Goal: Check status: Check status

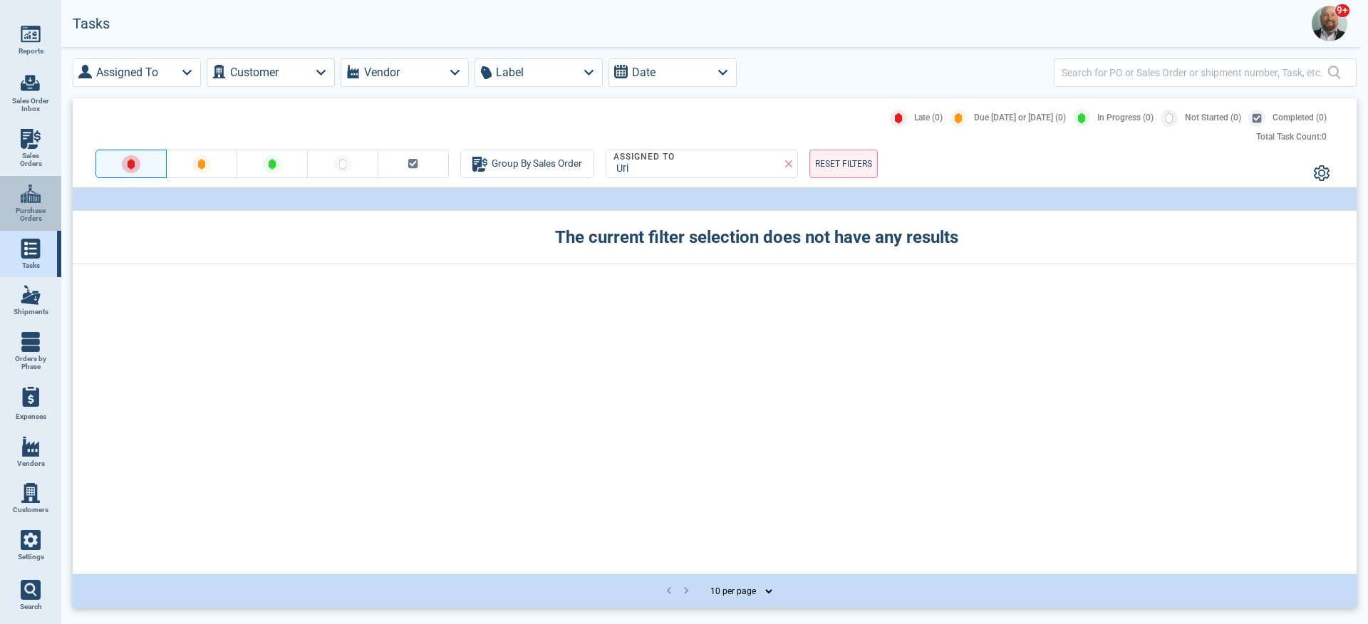
click at [50, 194] on link "Purchase Orders" at bounding box center [30, 203] width 61 height 55
select select "50"
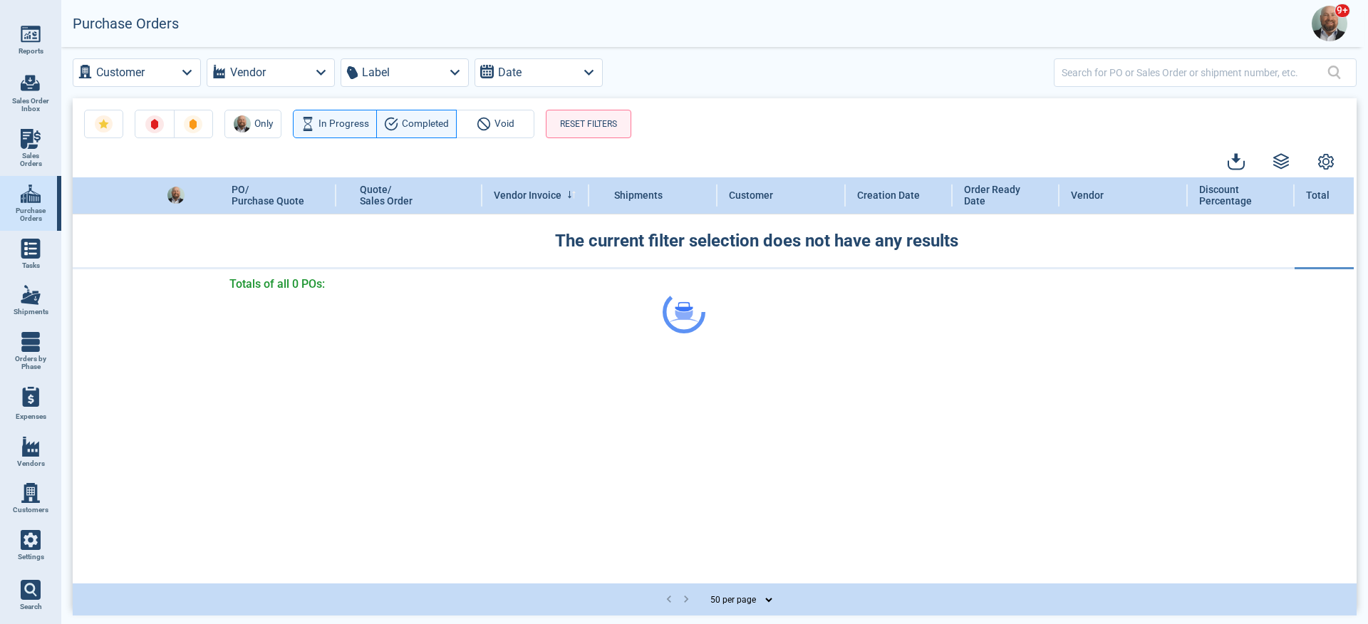
click at [49, 139] on link "Sales Orders" at bounding box center [30, 148] width 61 height 55
select select "50"
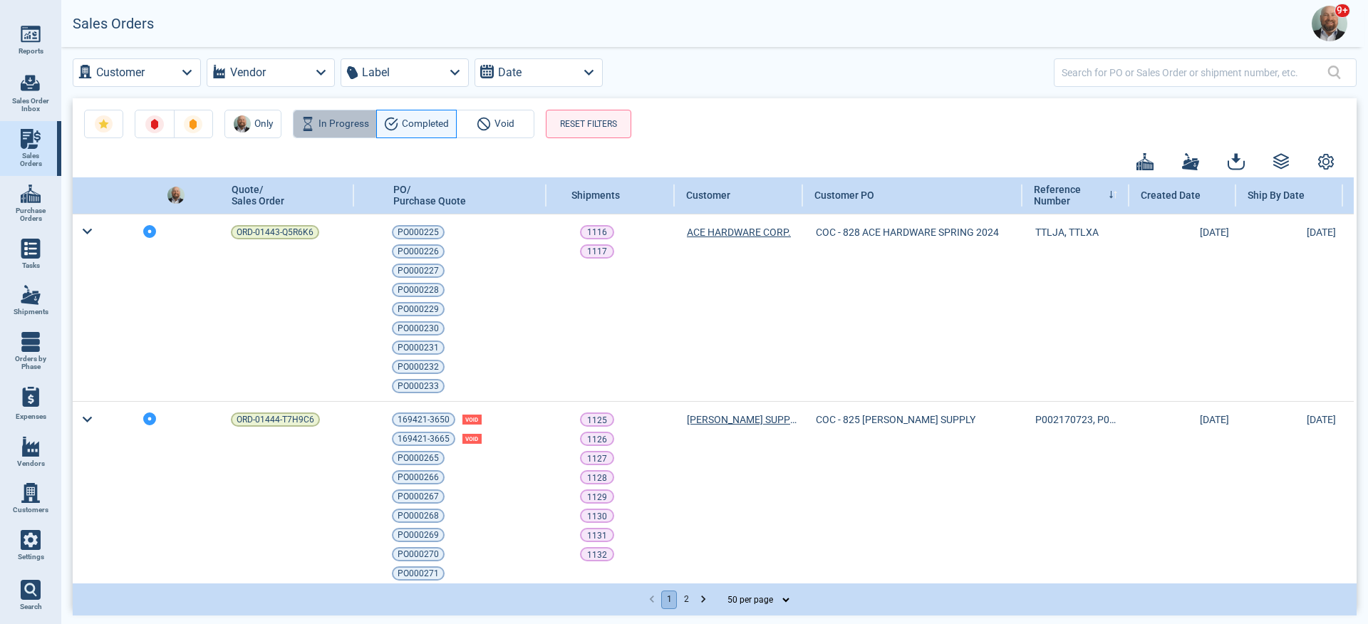
click at [333, 120] on span "In Progress" at bounding box center [343, 123] width 51 height 17
click at [606, 128] on button "RESET FILTERS" at bounding box center [588, 124] width 85 height 28
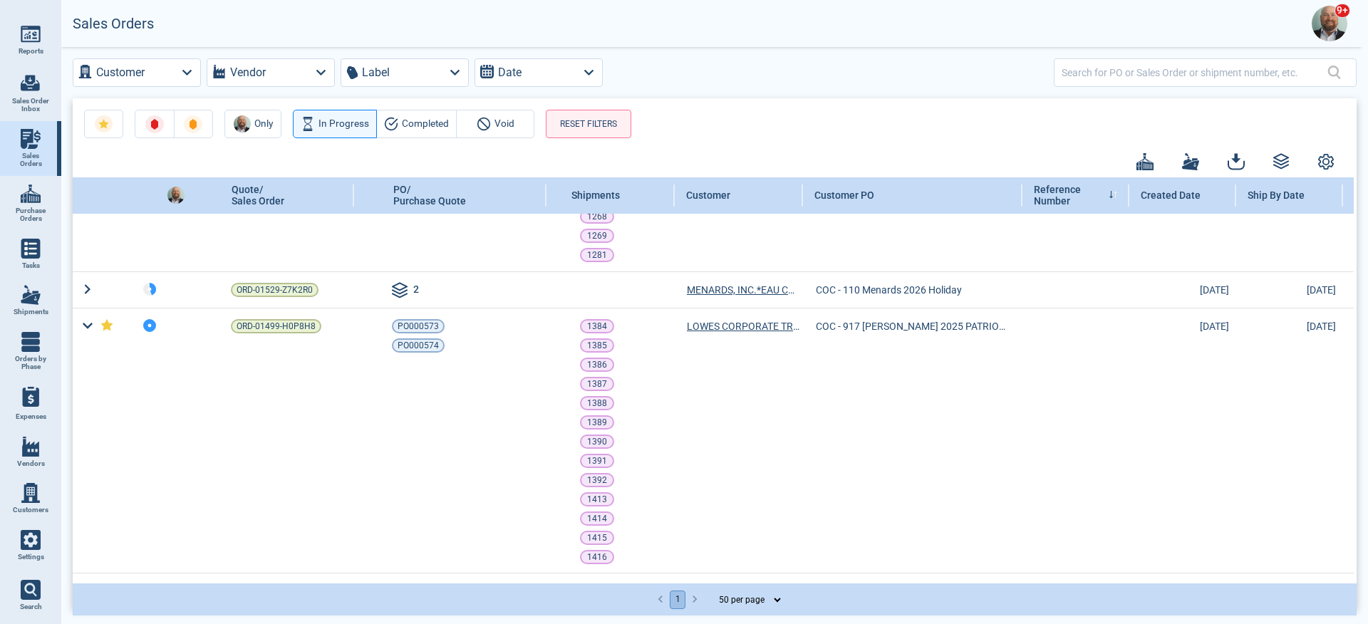
scroll to position [670, 0]
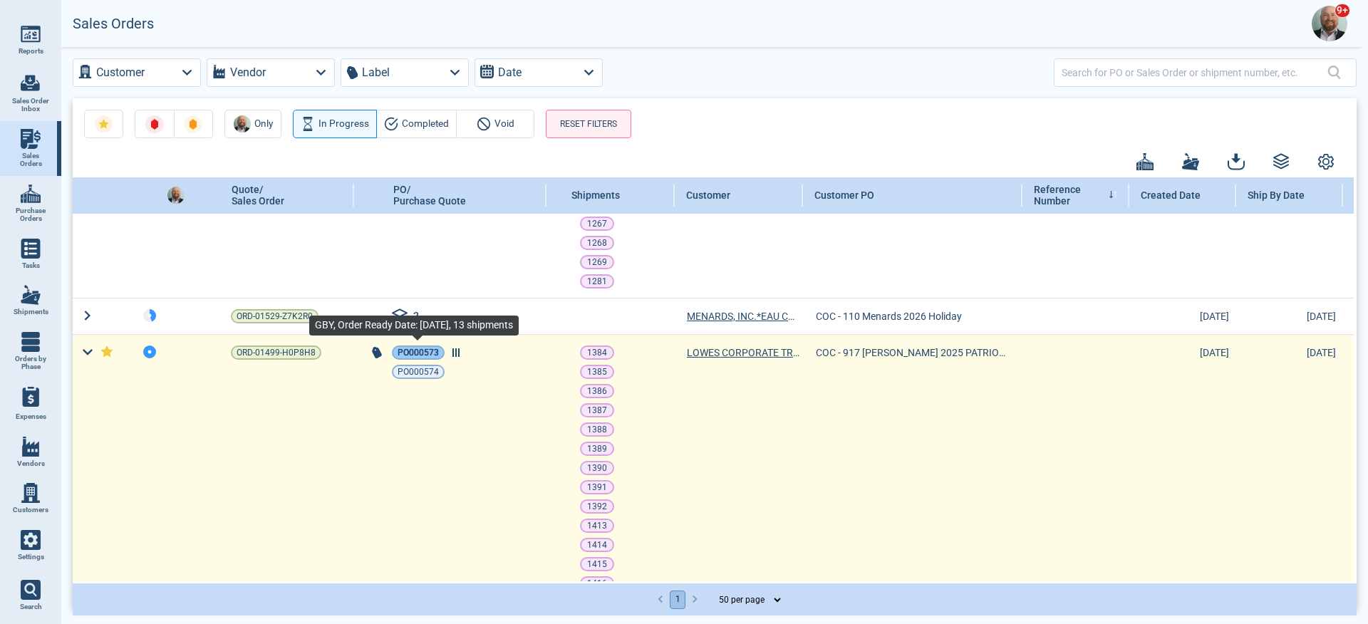
click at [437, 357] on span "PO000573" at bounding box center [417, 352] width 41 height 14
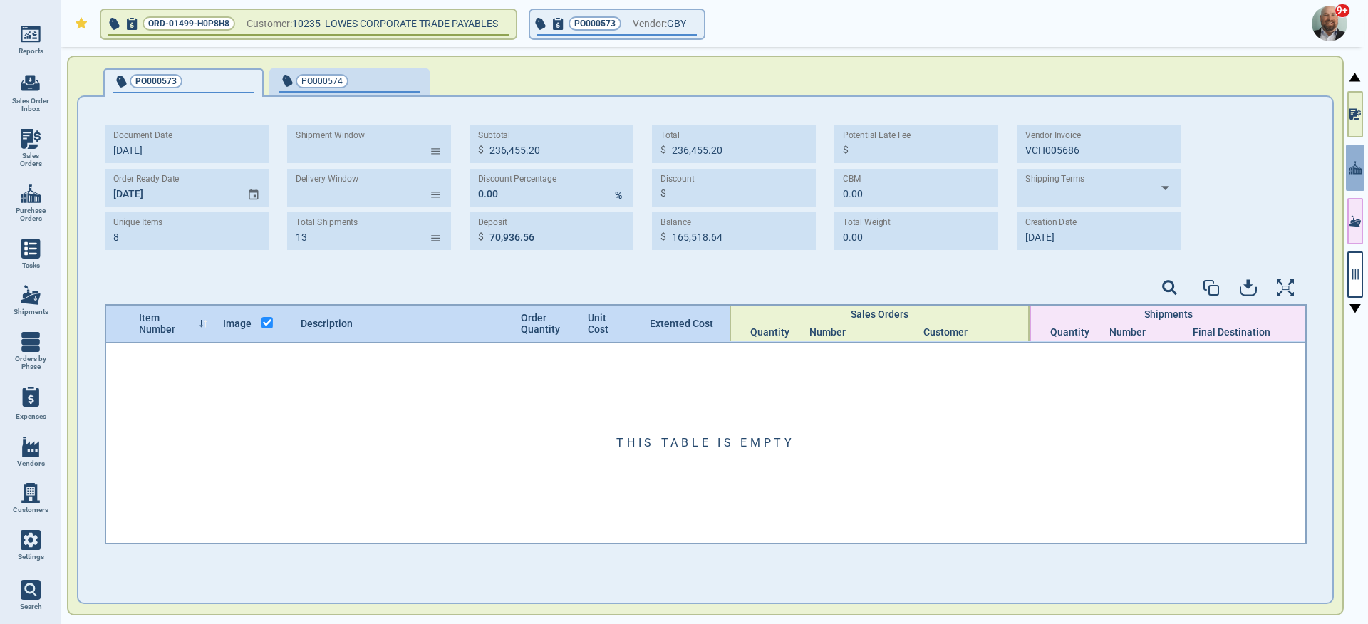
type input "[DATE] - [DATE]"
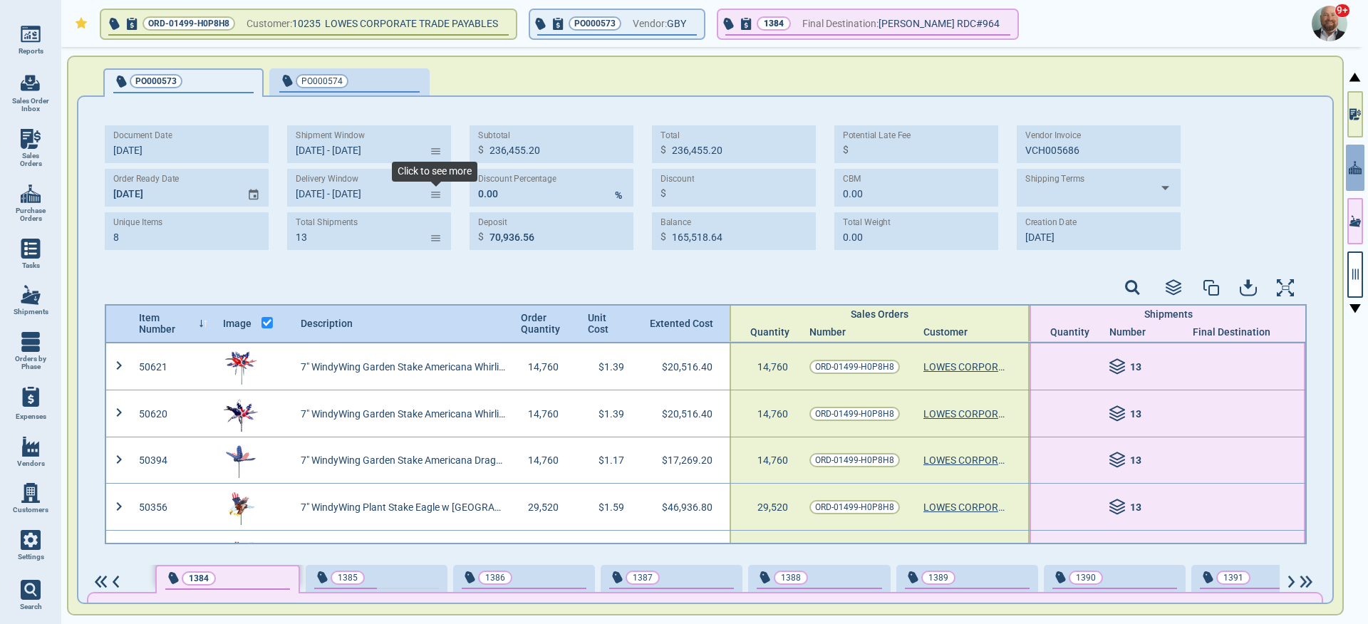
click at [438, 199] on icon at bounding box center [435, 195] width 19 height 12
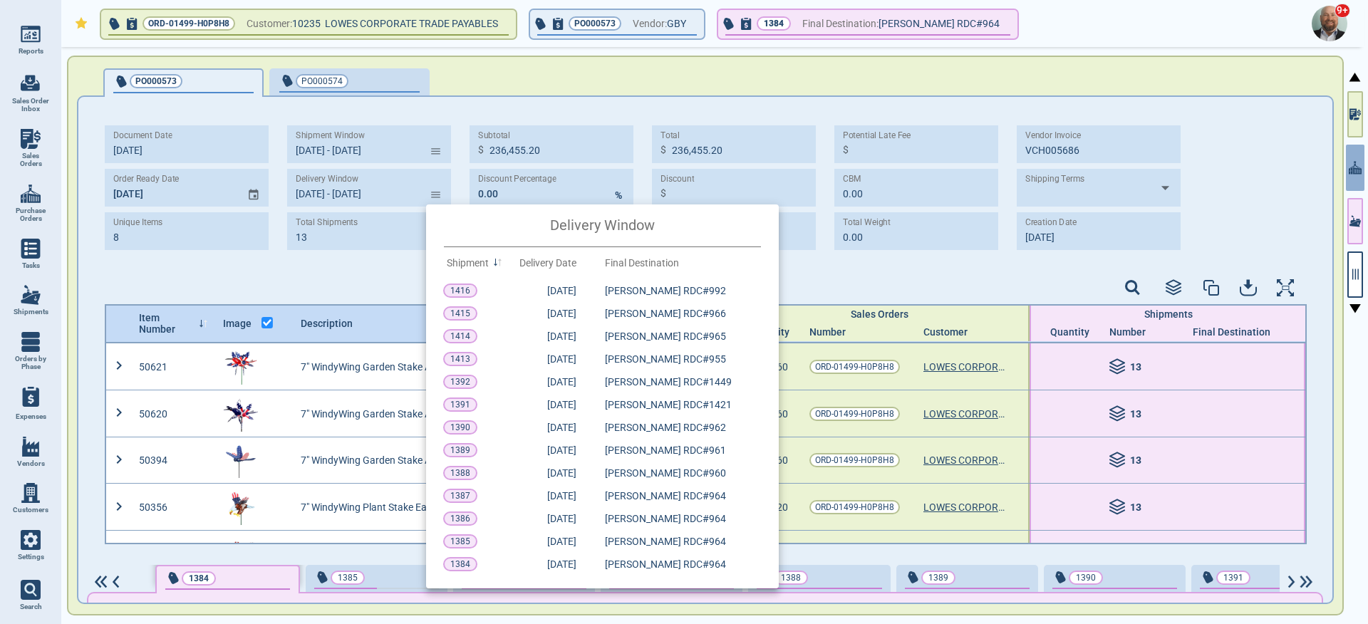
click at [393, 222] on div at bounding box center [684, 312] width 1368 height 624
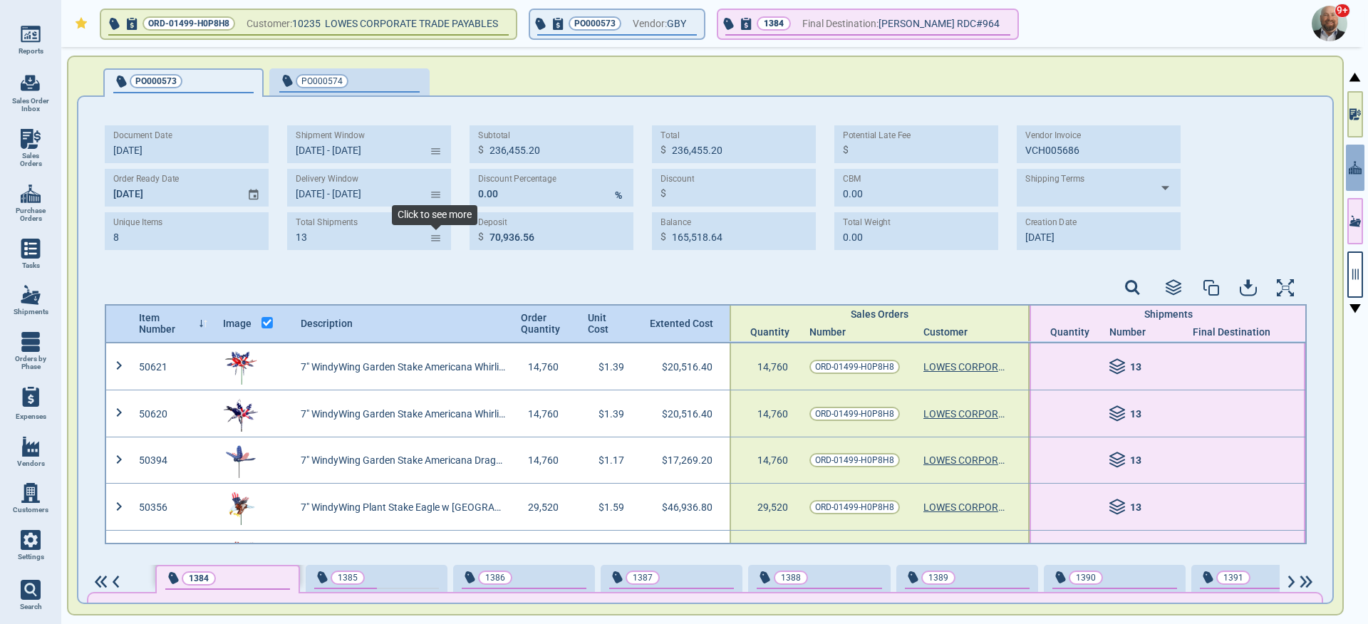
click at [437, 234] on icon at bounding box center [435, 238] width 19 height 12
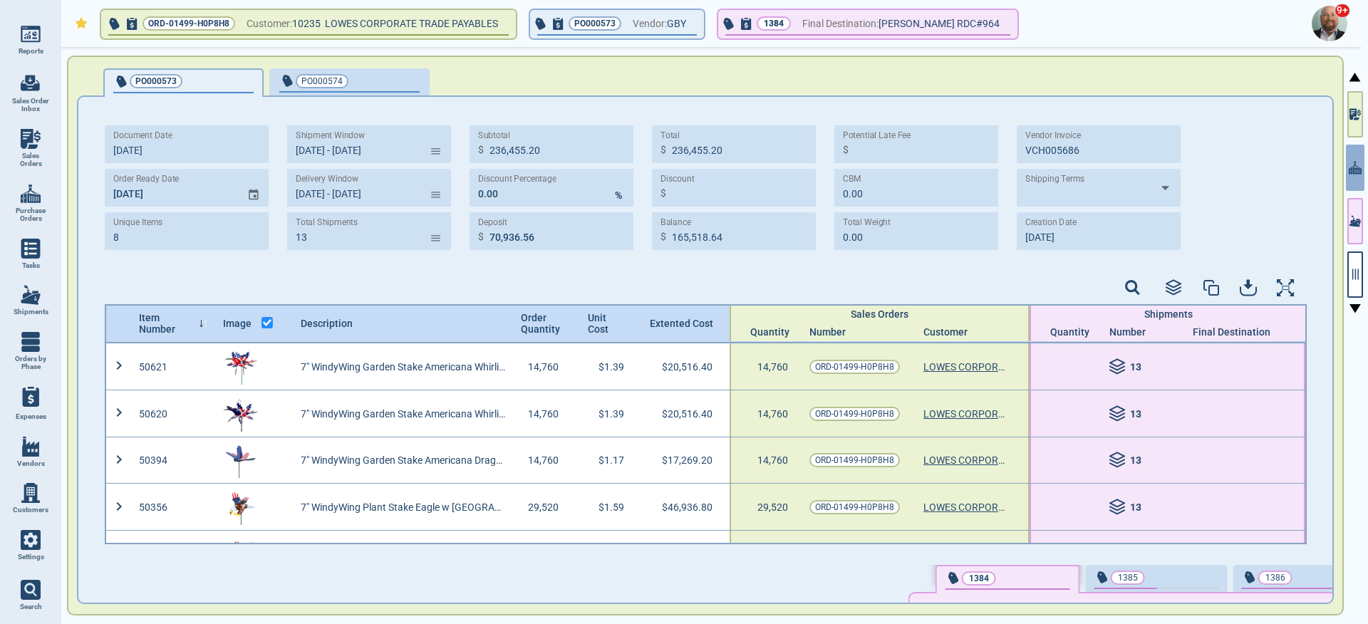
type input "[DATE] - [DATE]"
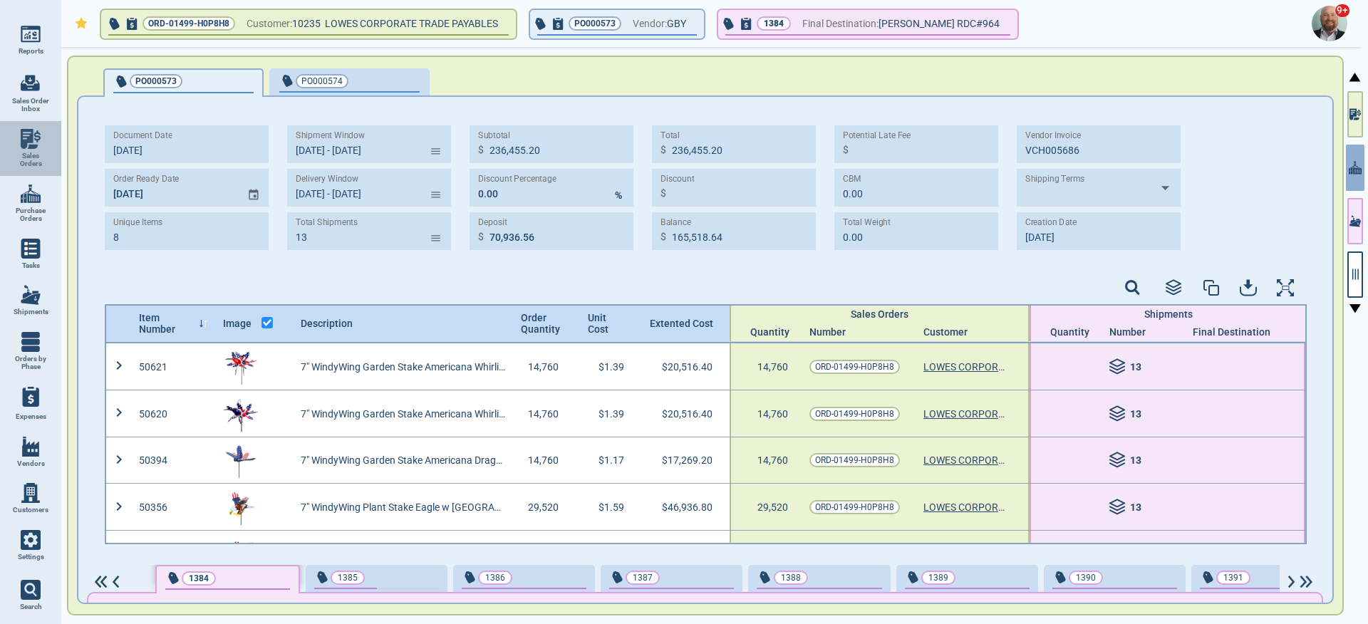
click at [21, 140] on img at bounding box center [31, 139] width 20 height 20
select select "50"
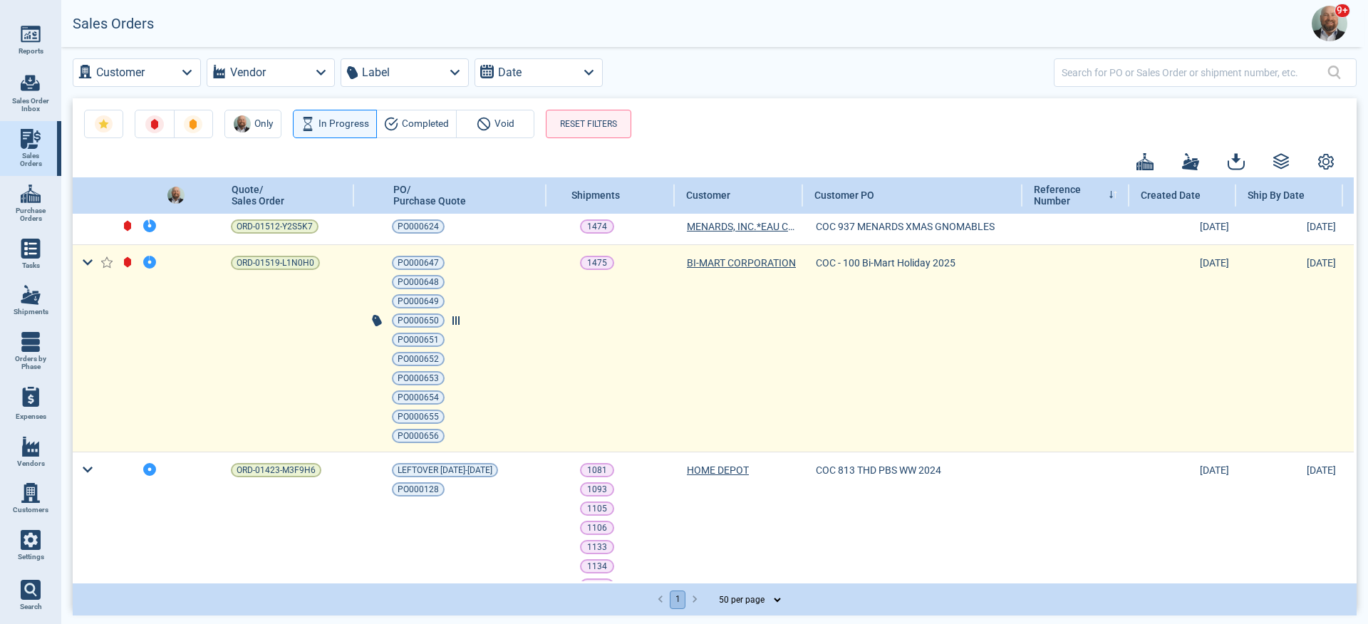
scroll to position [105, 0]
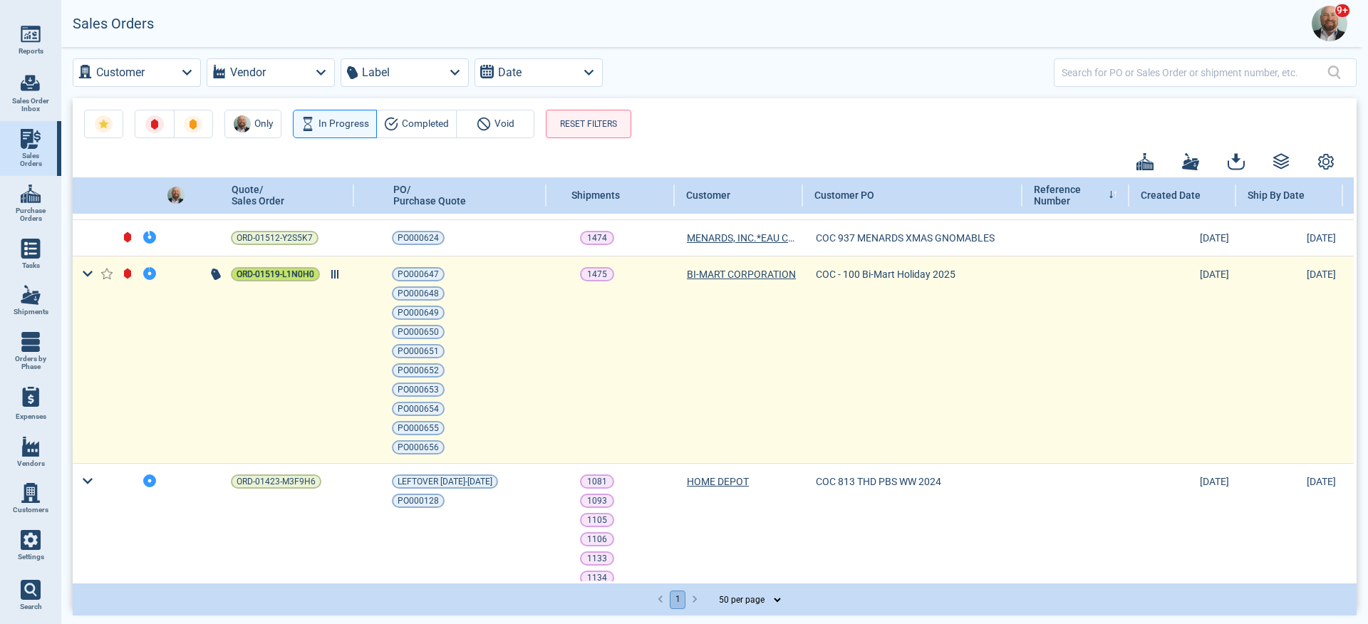
click at [247, 276] on span "ORD-01519-L1N0H0" at bounding box center [275, 274] width 78 height 14
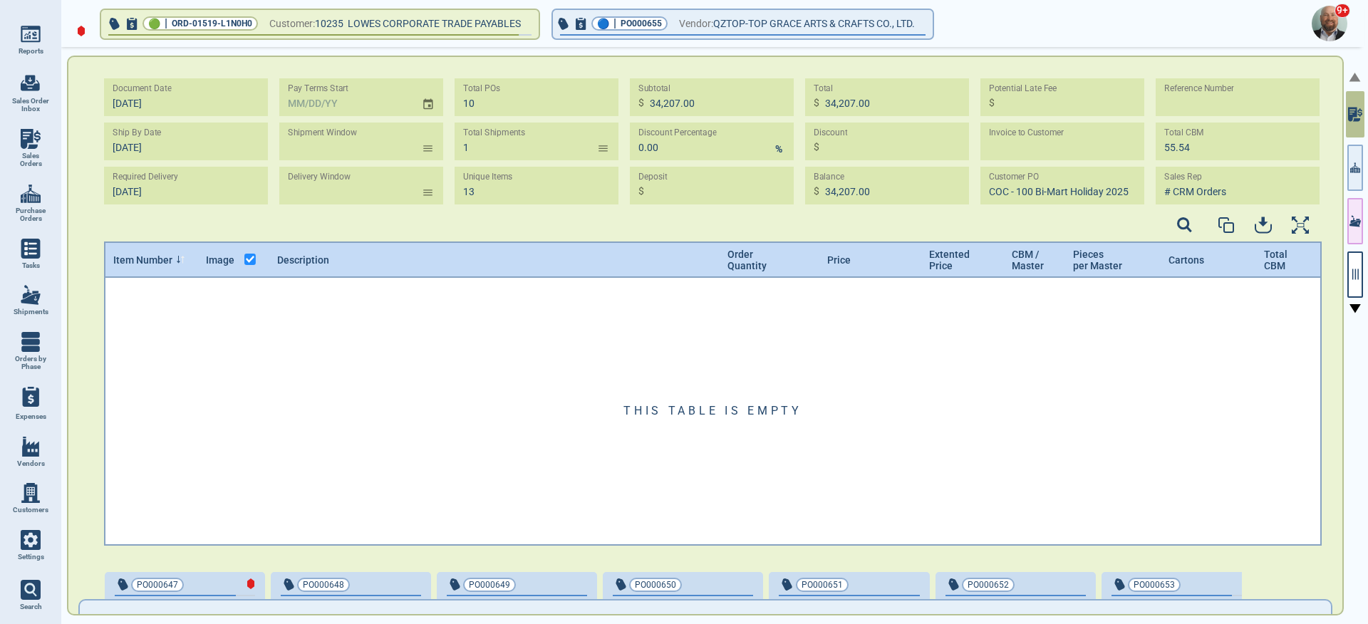
type input "1"
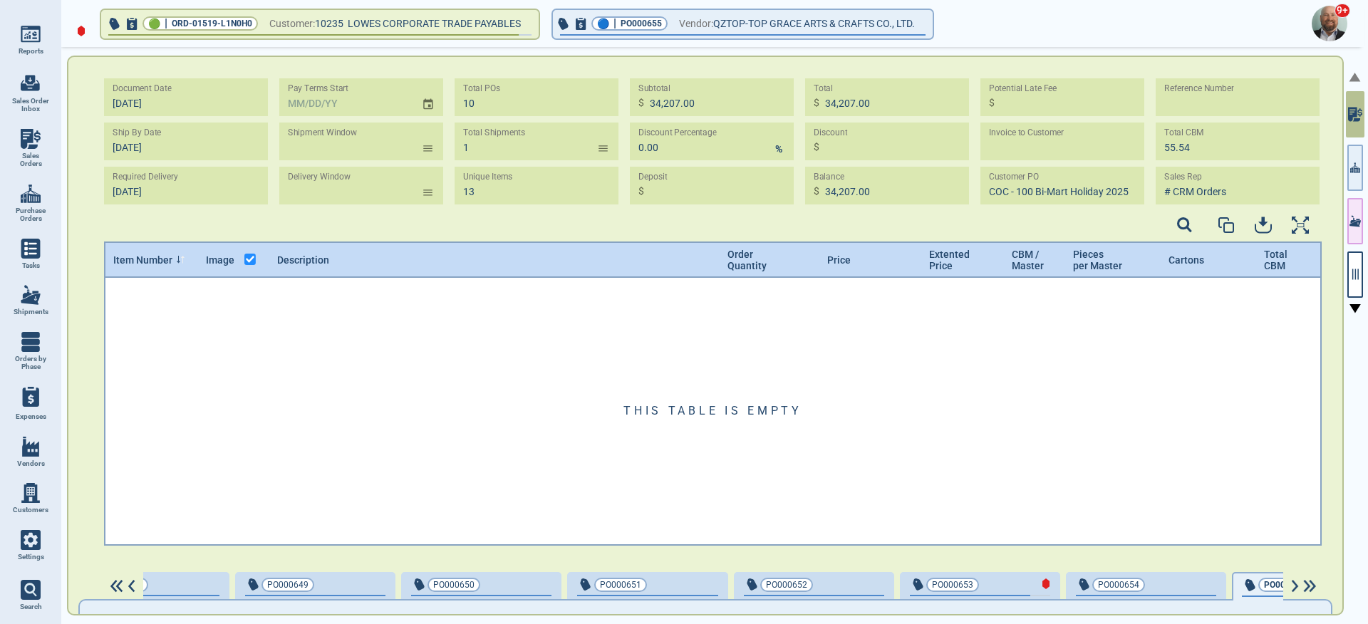
scroll to position [0, 342]
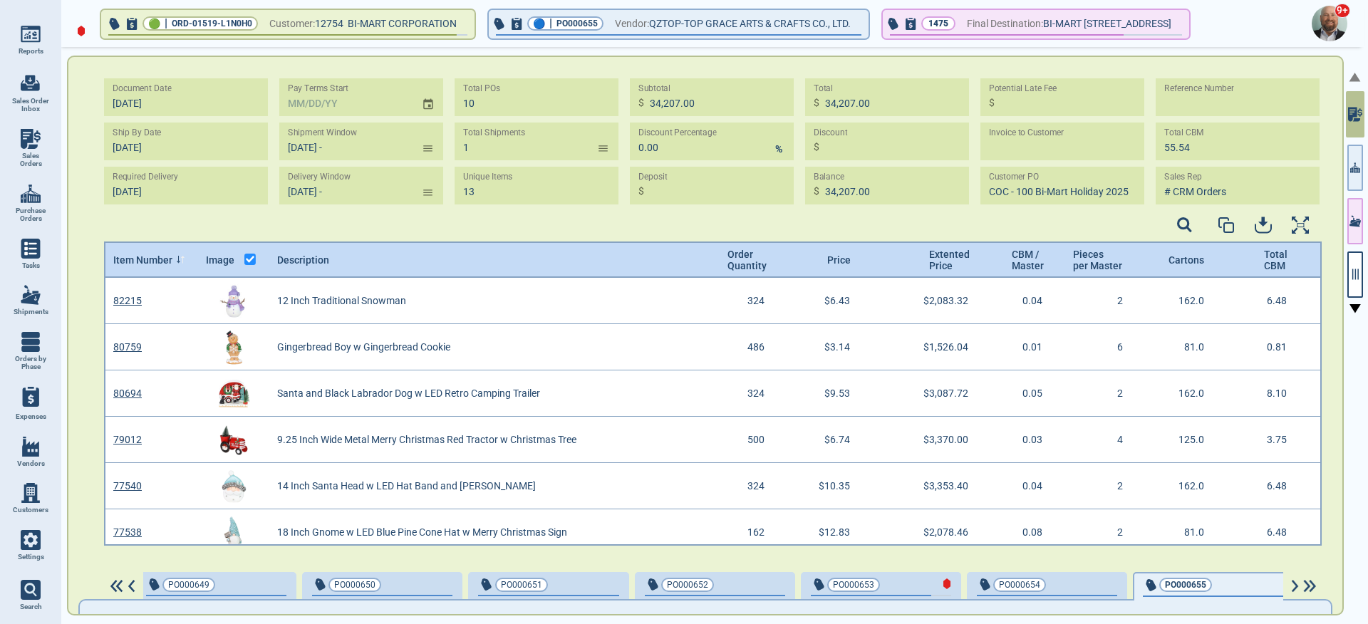
type input "7/25/25 -"
type input "8/25/25 -"
click at [130, 585] on img at bounding box center [131, 586] width 12 height 13
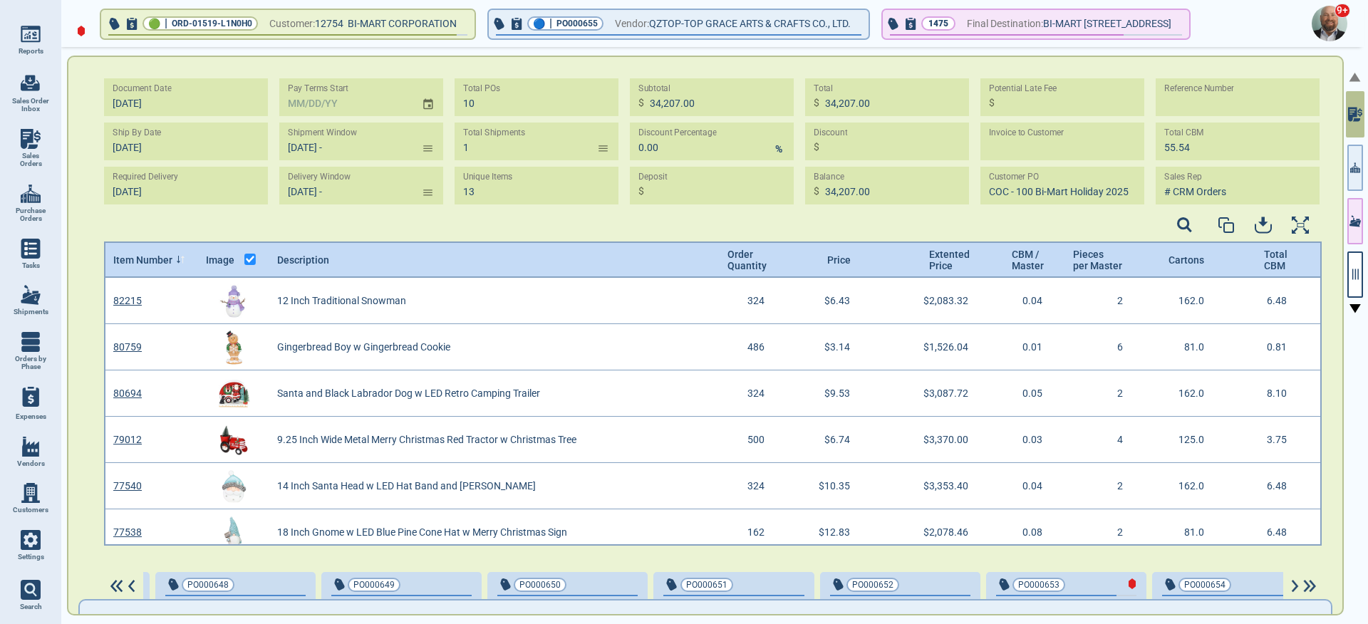
click at [130, 585] on img at bounding box center [131, 586] width 12 height 13
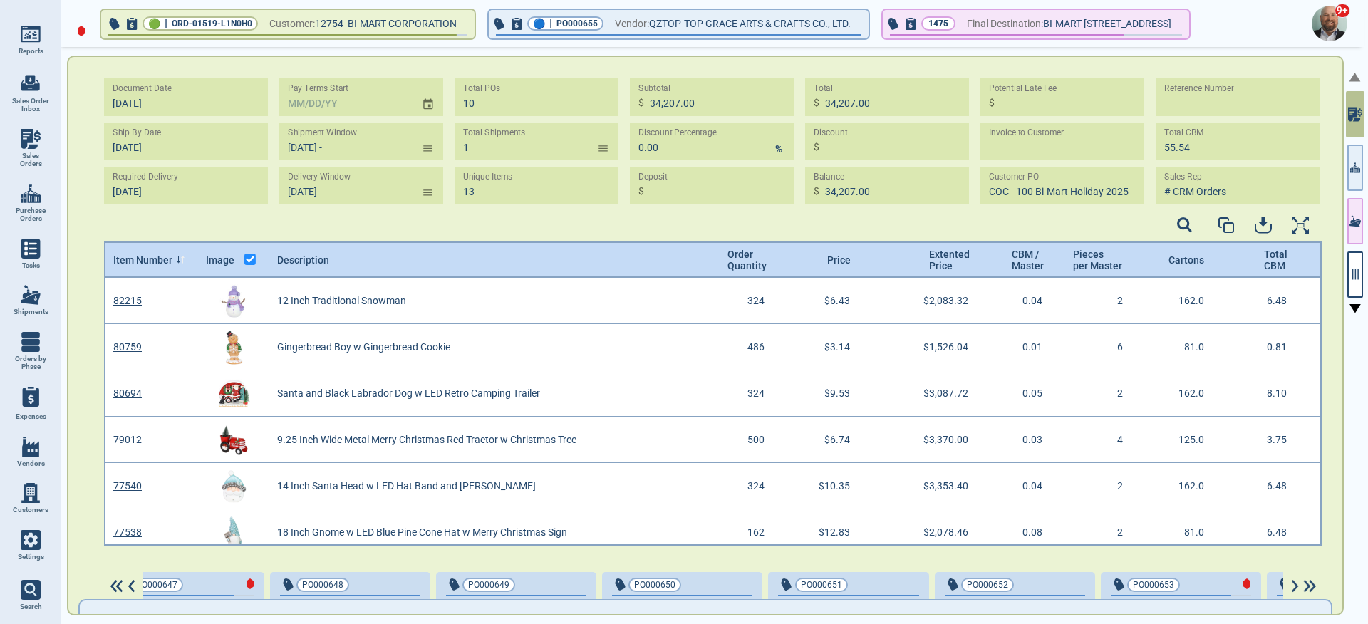
scroll to position [0, 0]
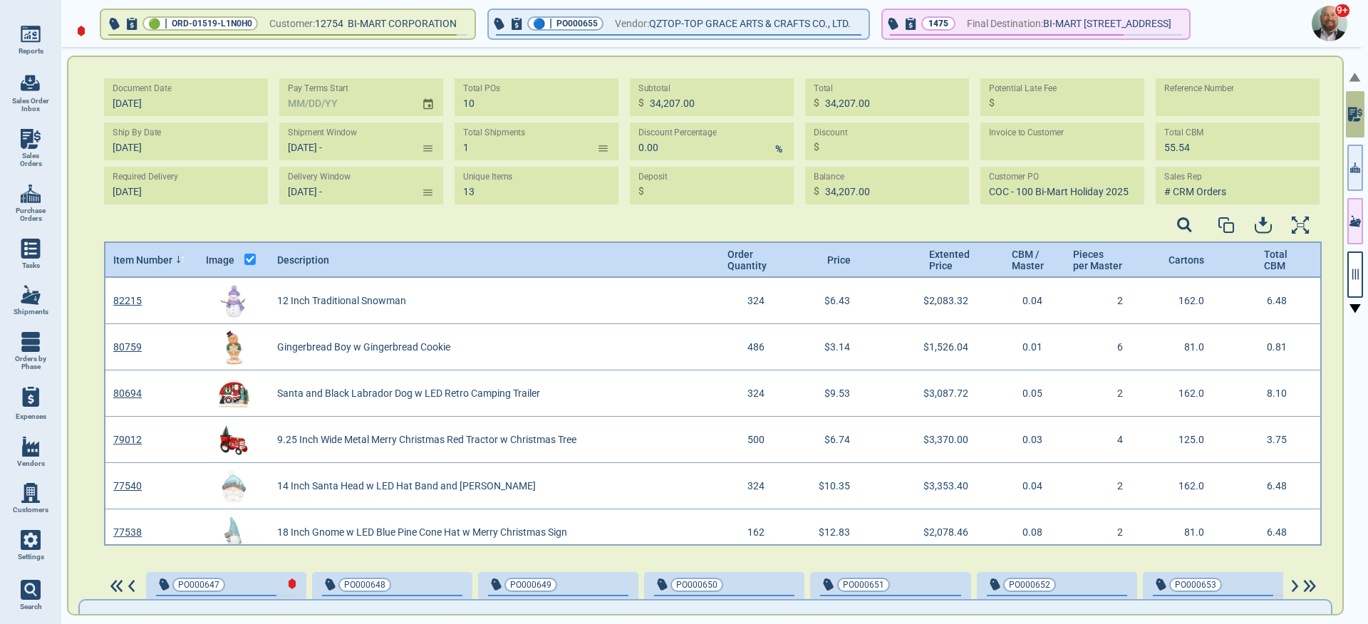
click at [130, 585] on img at bounding box center [131, 586] width 12 height 13
click at [1354, 169] on icon "button" at bounding box center [1355, 167] width 10 height 15
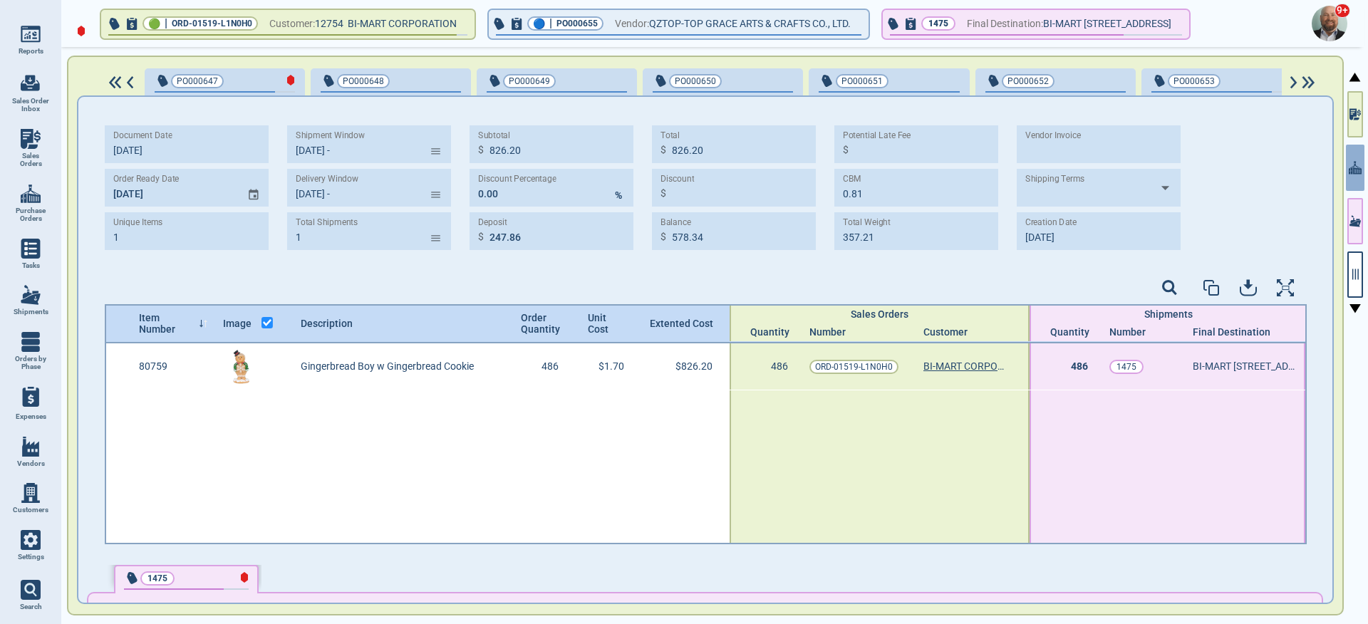
click at [1306, 79] on img at bounding box center [1308, 82] width 18 height 13
click at [1314, 83] on img at bounding box center [1308, 82] width 18 height 13
click at [118, 80] on img at bounding box center [115, 82] width 18 height 13
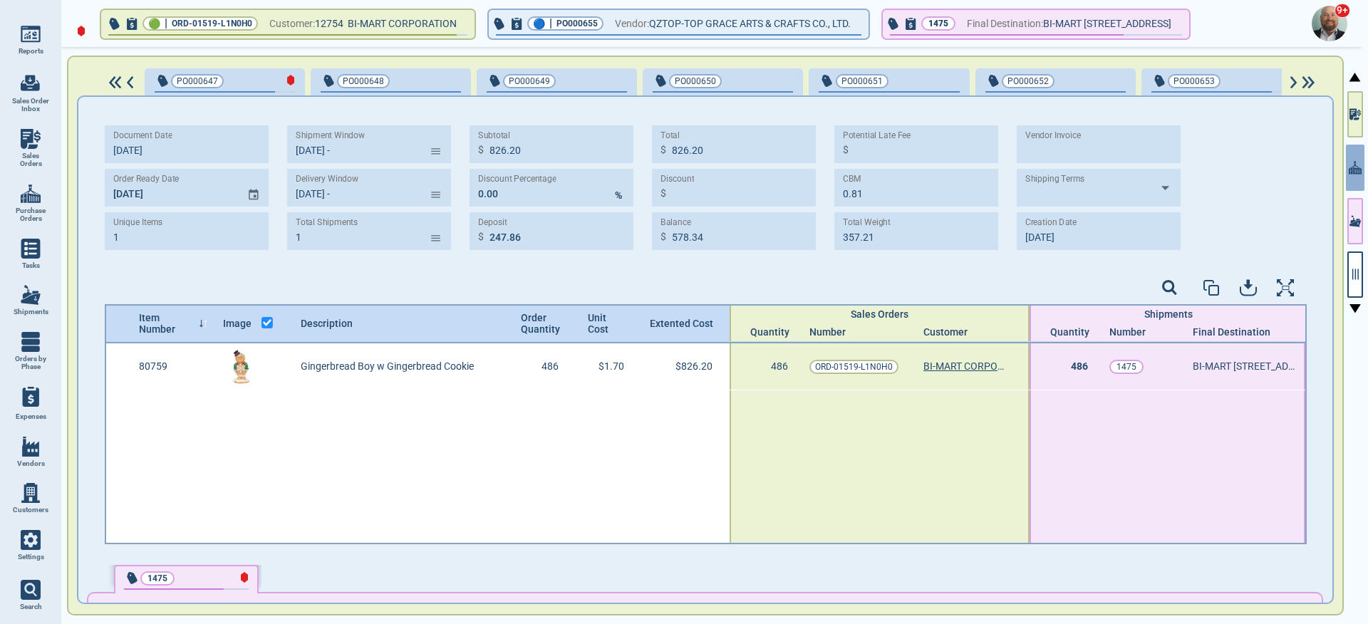
click at [1293, 80] on img at bounding box center [1293, 82] width 12 height 13
click at [1289, 81] on img at bounding box center [1293, 82] width 12 height 13
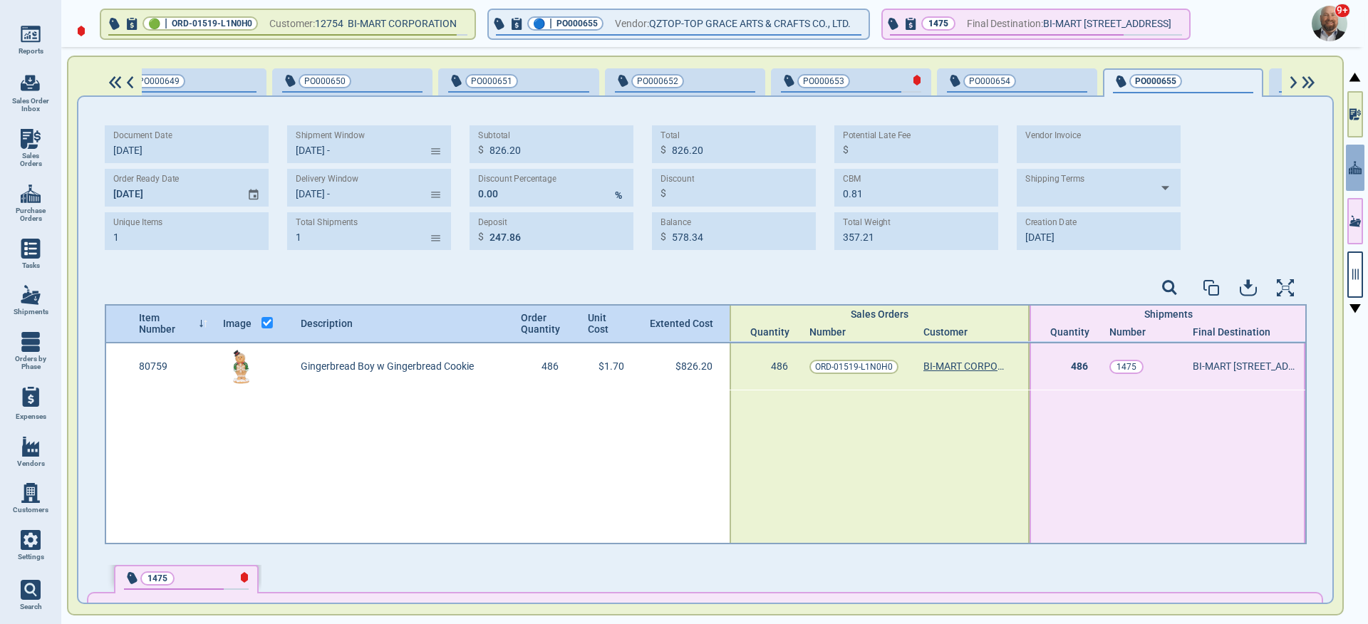
click at [1289, 81] on img at bounding box center [1293, 82] width 12 height 13
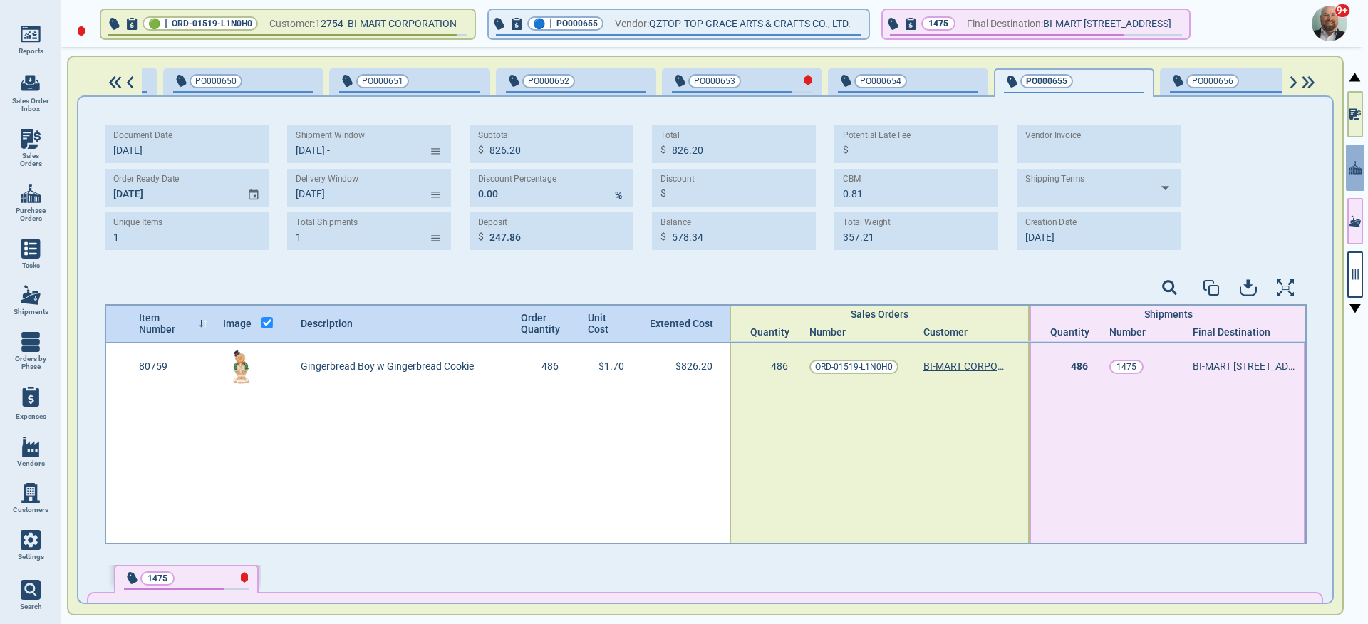
scroll to position [0, 506]
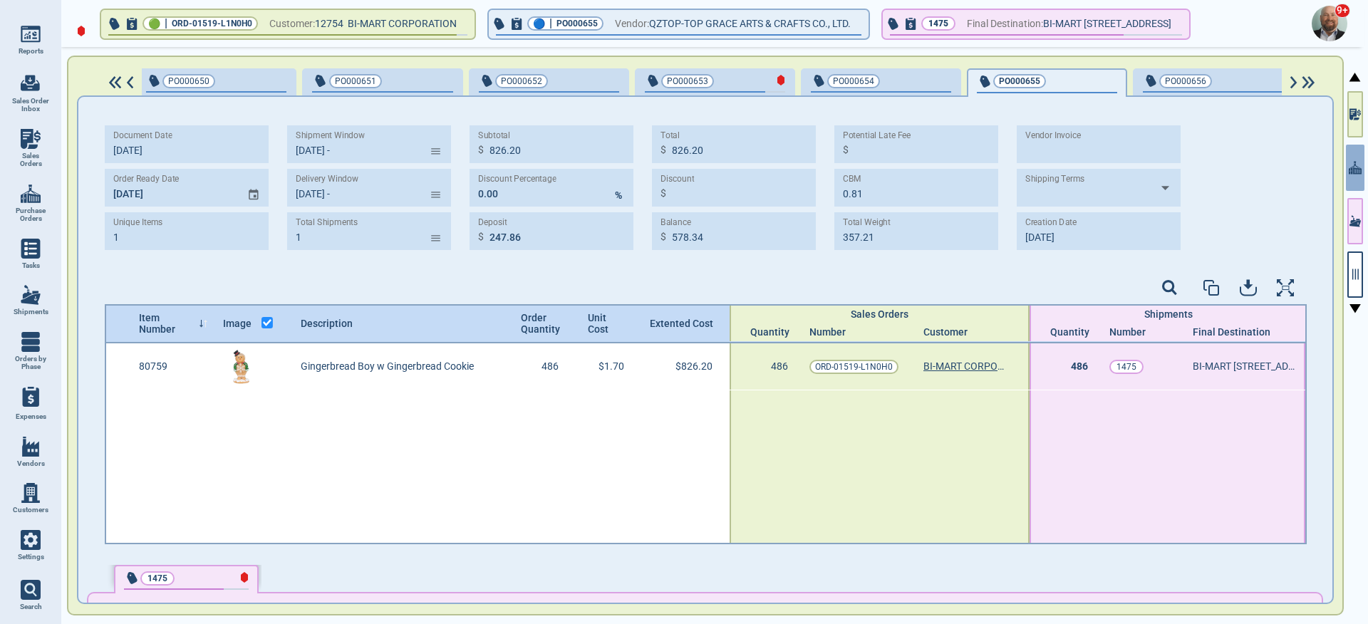
click at [1293, 82] on img at bounding box center [1293, 82] width 12 height 13
click at [127, 81] on img at bounding box center [130, 82] width 12 height 13
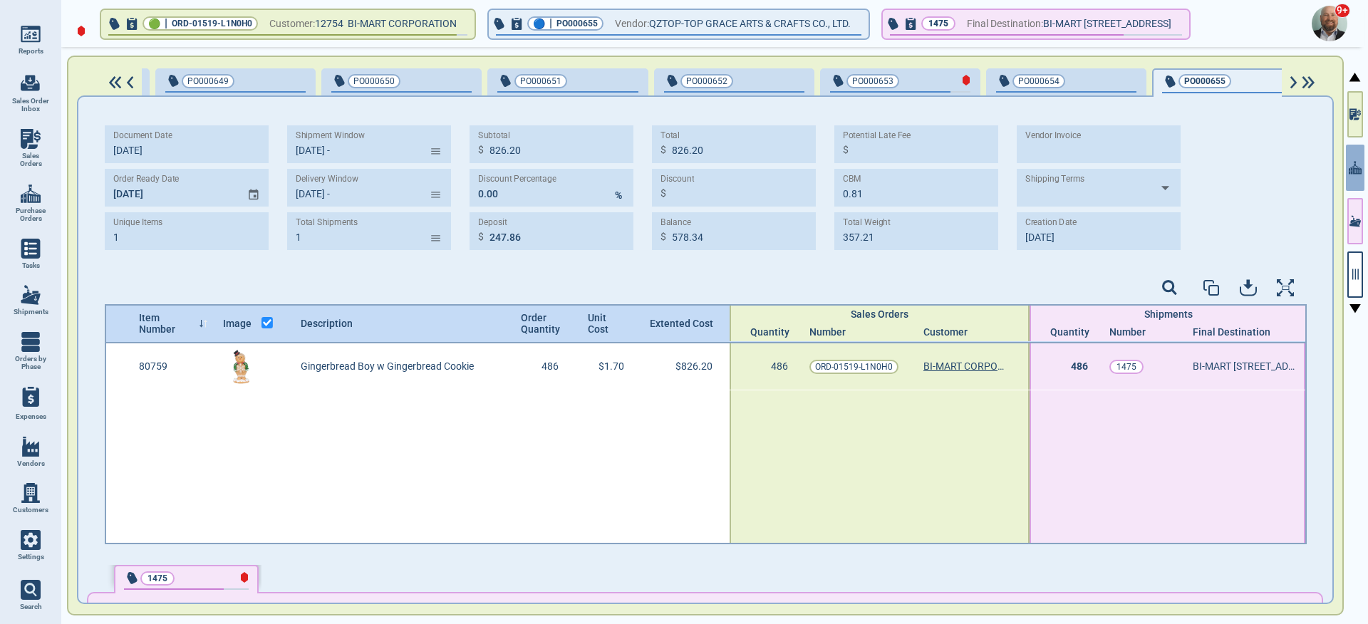
click at [127, 81] on img at bounding box center [130, 82] width 12 height 13
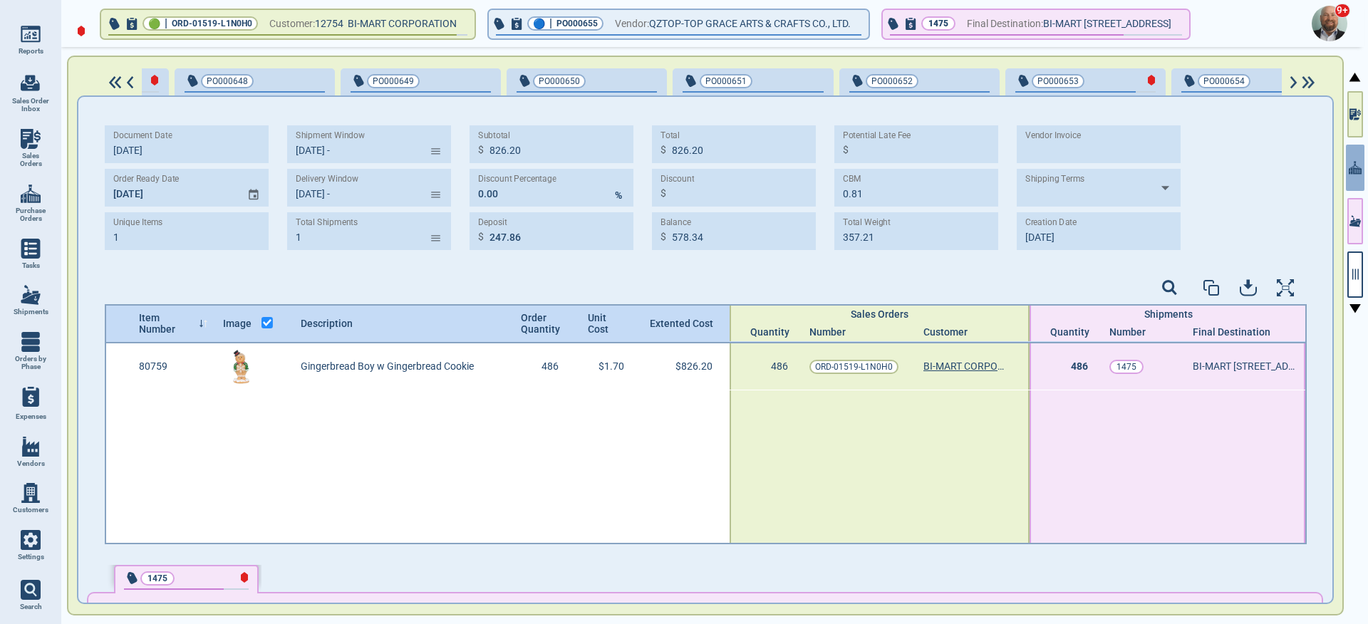
click at [127, 81] on img at bounding box center [130, 82] width 12 height 13
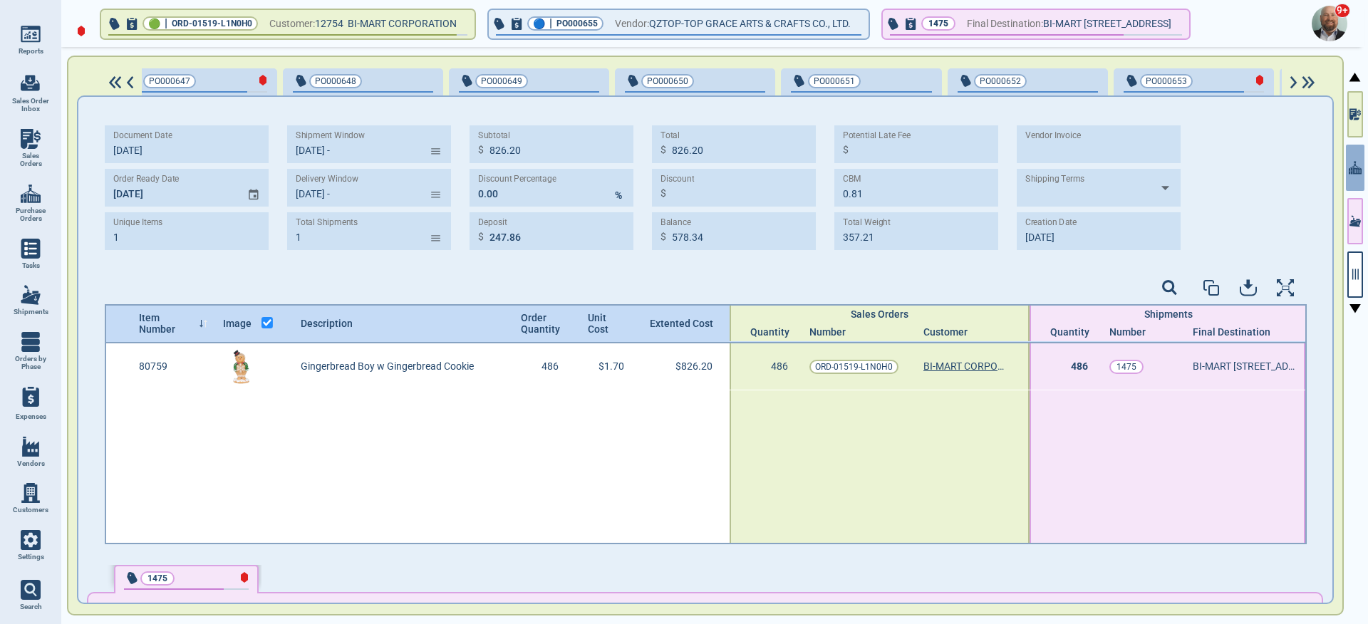
scroll to position [0, 0]
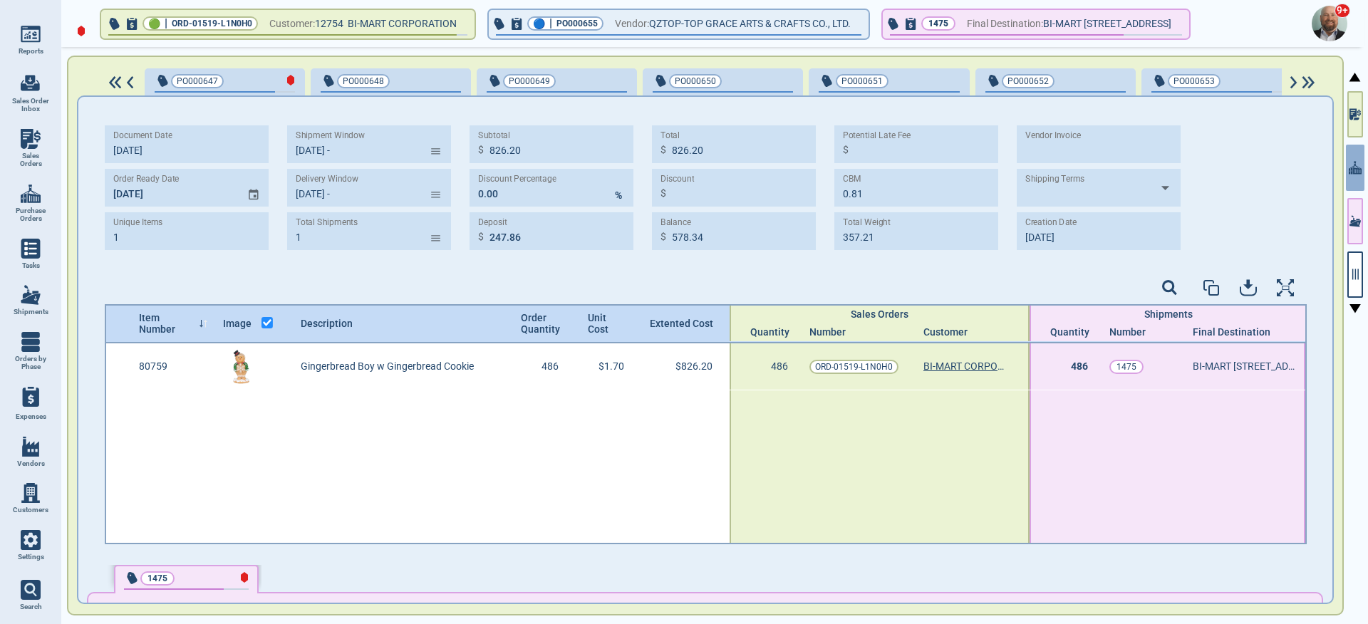
click at [127, 81] on img at bounding box center [130, 82] width 12 height 13
click at [87, 82] on div "PO000647 PO000648 PO000649 PO000650 PO000651 PO000652 PO000653 PO000654 PO00065…" at bounding box center [705, 81] width 1257 height 28
click at [1352, 270] on icon "button" at bounding box center [1354, 274] width 13 height 13
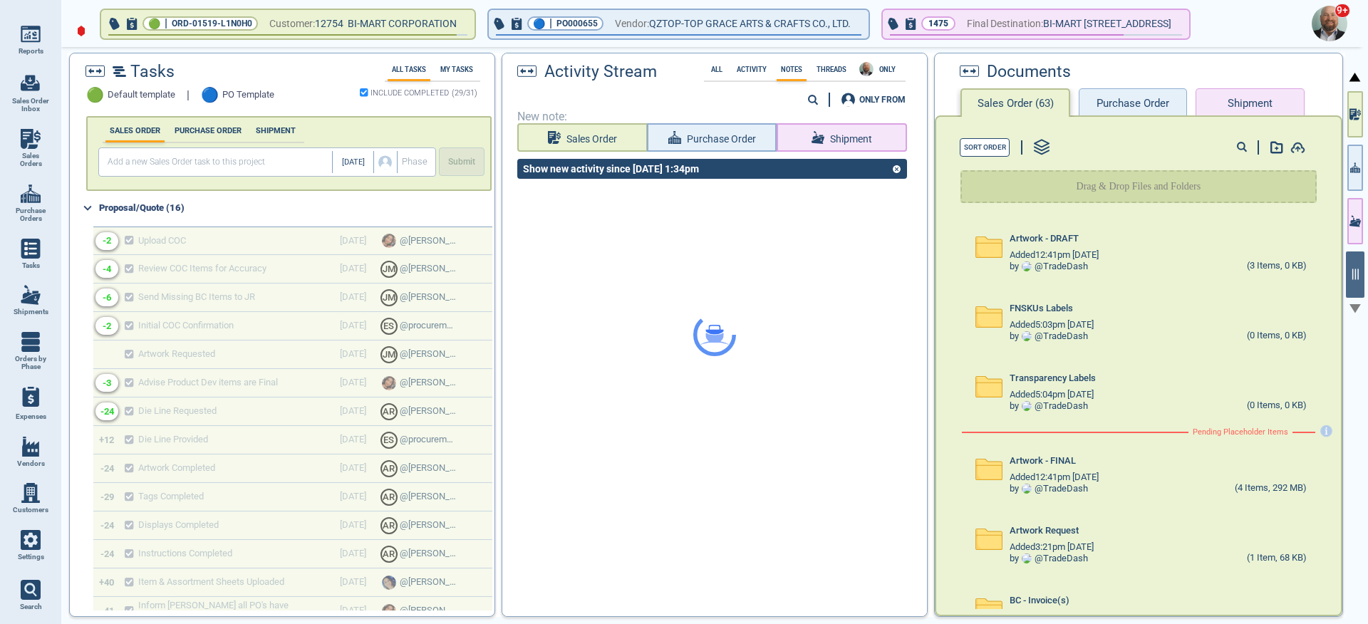
click at [759, 72] on div at bounding box center [714, 334] width 424 height 563
click at [757, 69] on div at bounding box center [714, 334] width 424 height 563
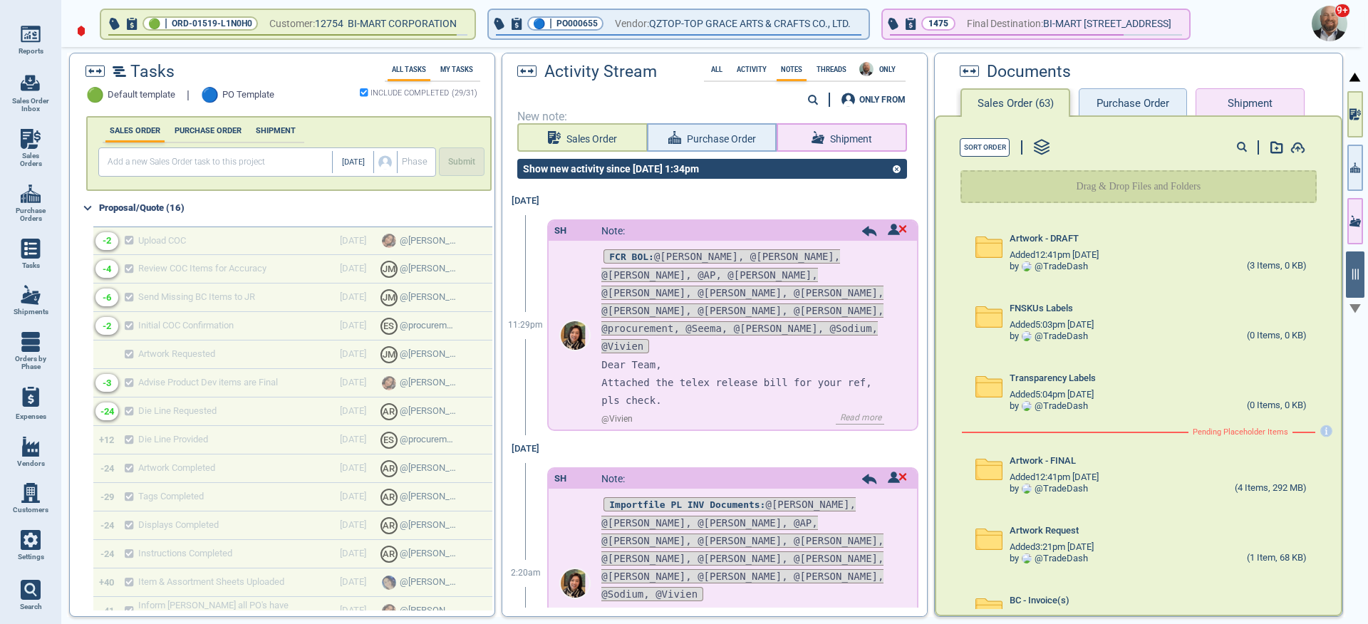
click at [757, 69] on label "Activity" at bounding box center [751, 70] width 38 height 8
